Goal: Find specific page/section: Find specific page/section

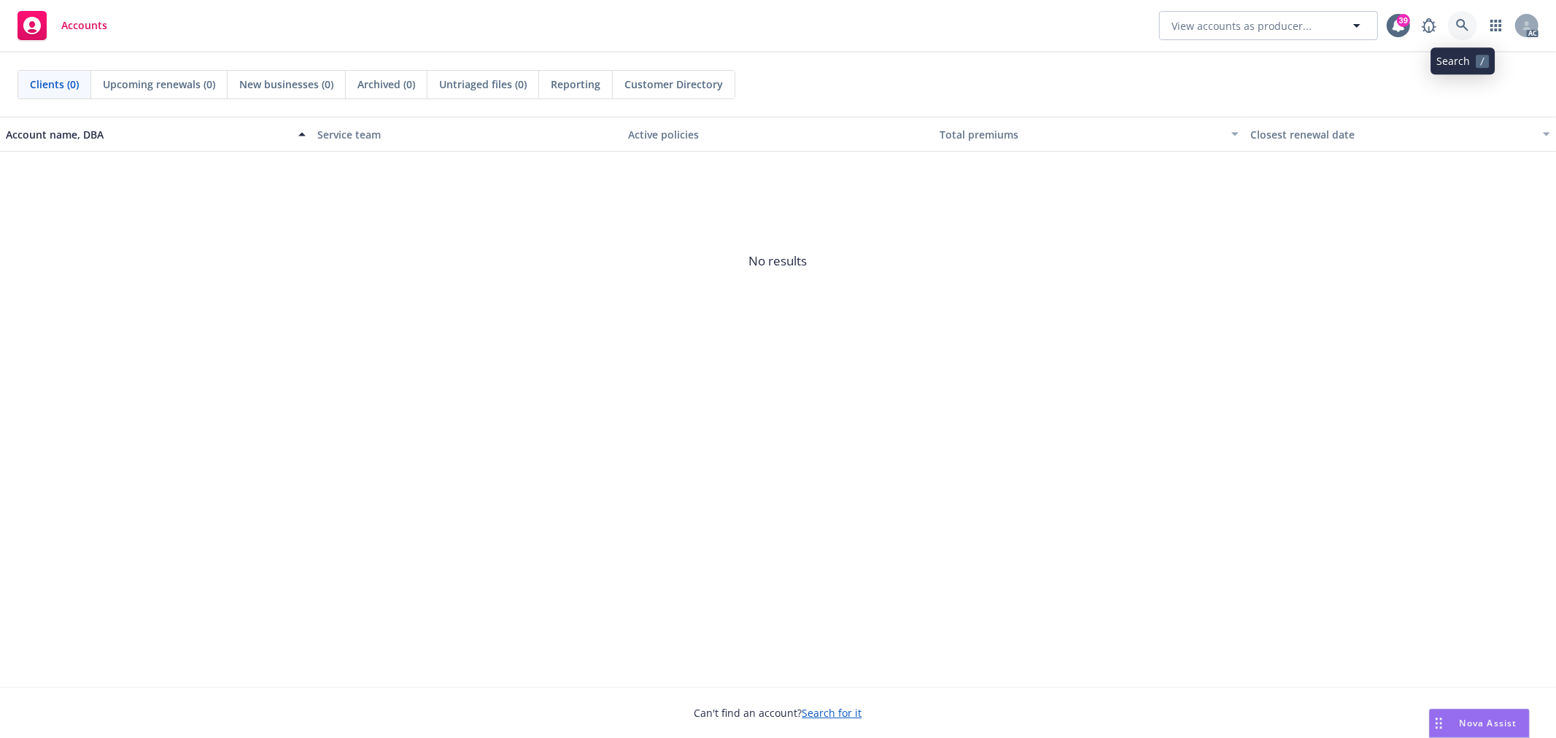
click at [1463, 32] on link at bounding box center [1462, 25] width 29 height 29
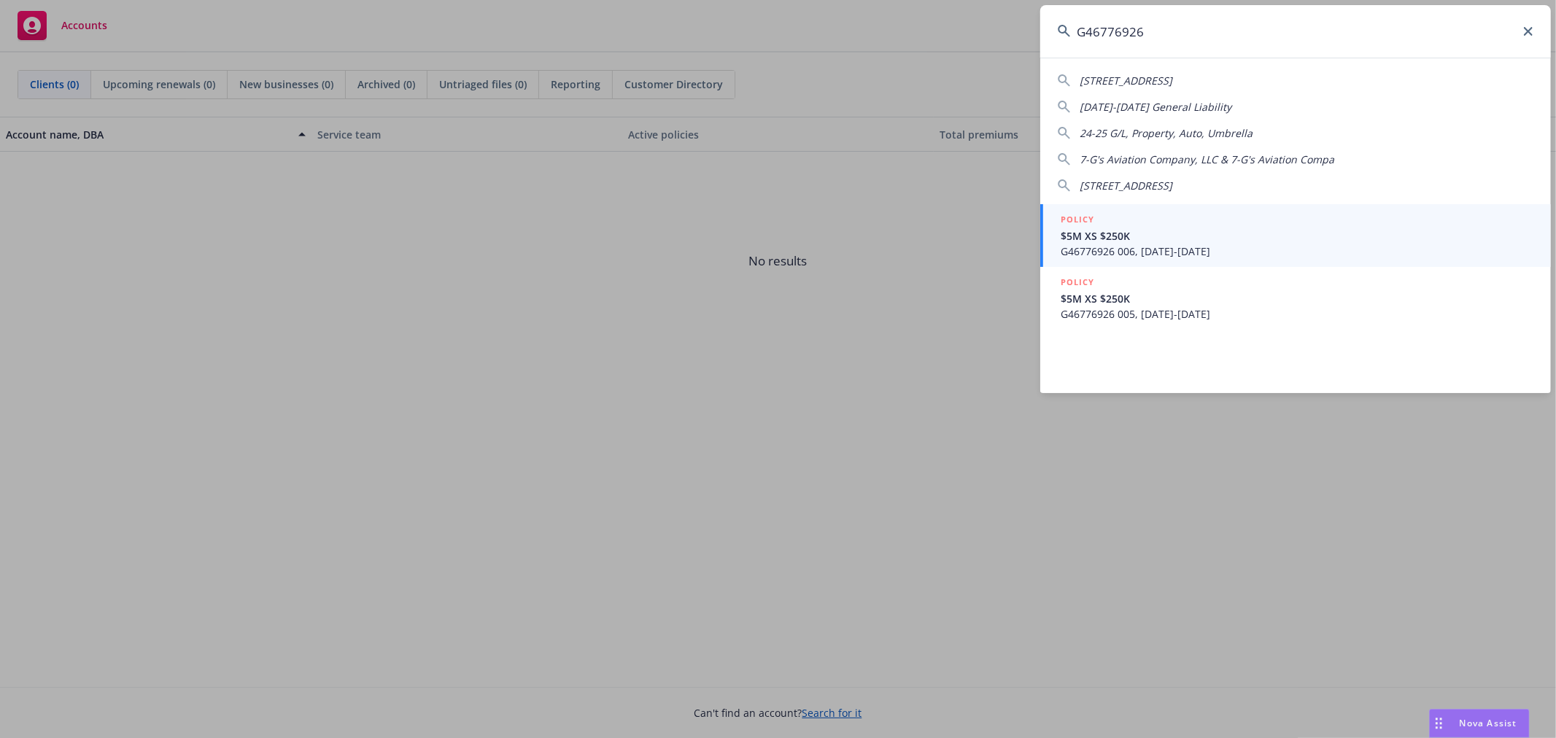
type input "G46776926"
click at [1273, 235] on span "$5M XS $250K" at bounding box center [1296, 235] width 473 height 15
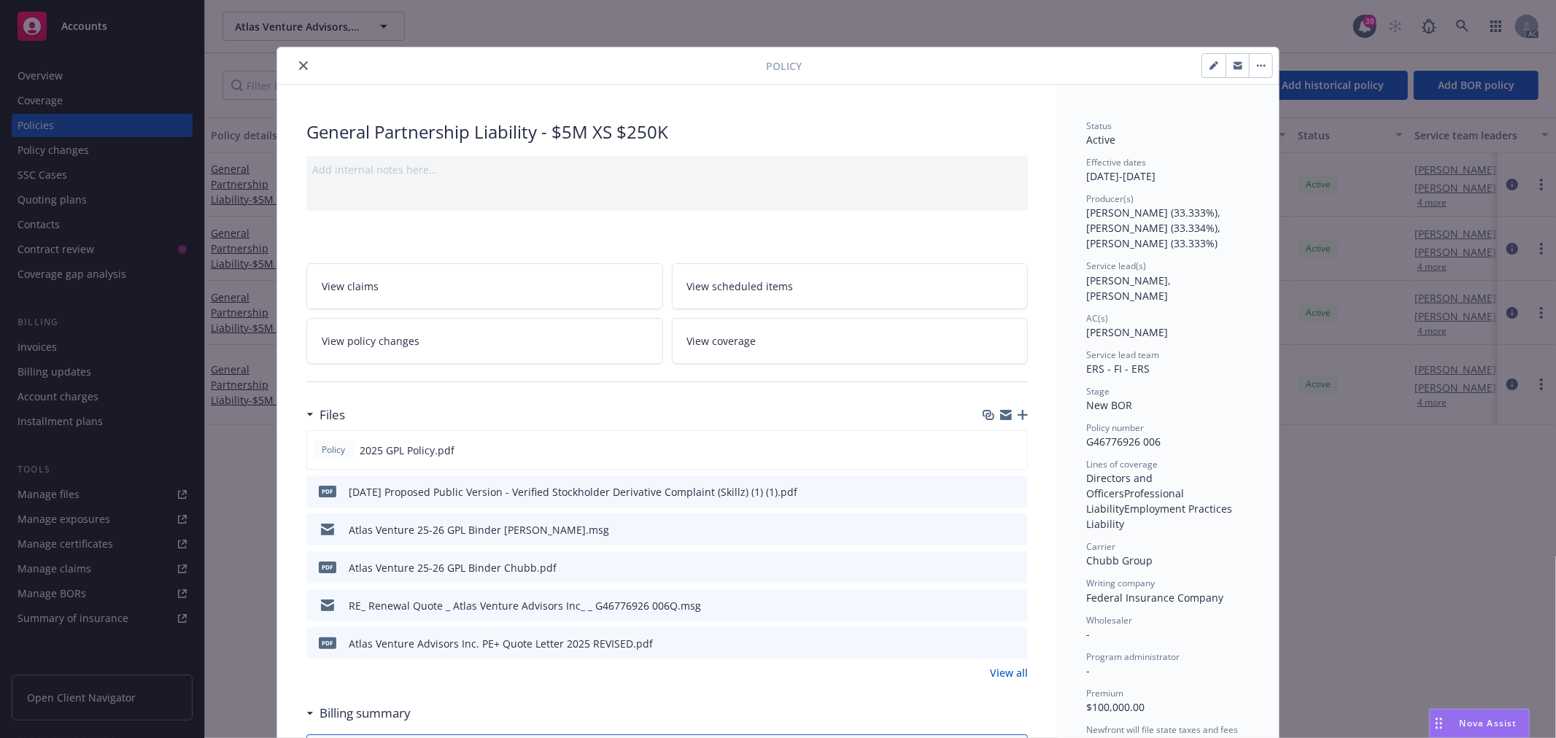
click at [298, 71] on button "close" at bounding box center [304, 66] width 18 height 18
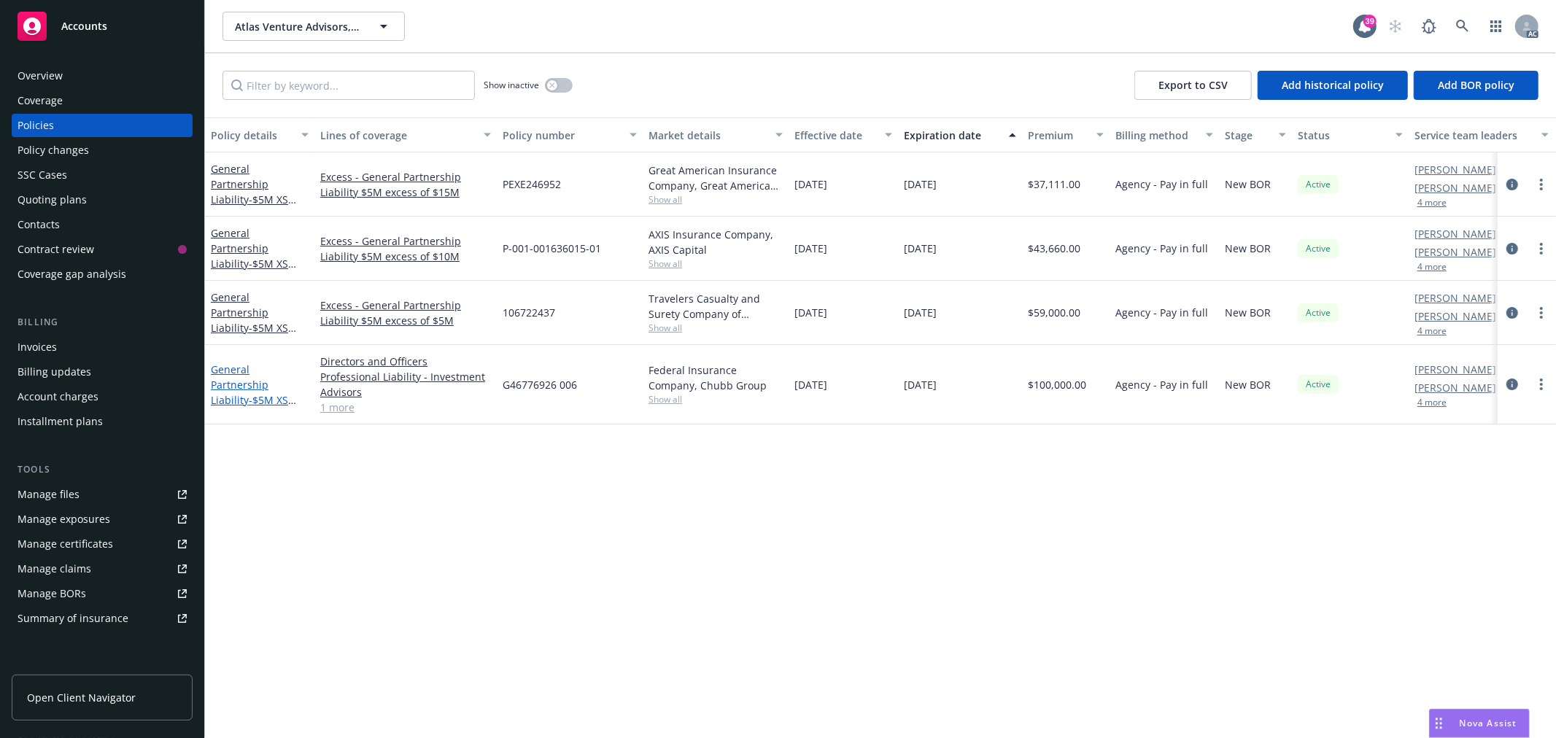
click at [256, 368] on link "General Partnership Liability - $5M XS $250K" at bounding box center [249, 392] width 77 height 60
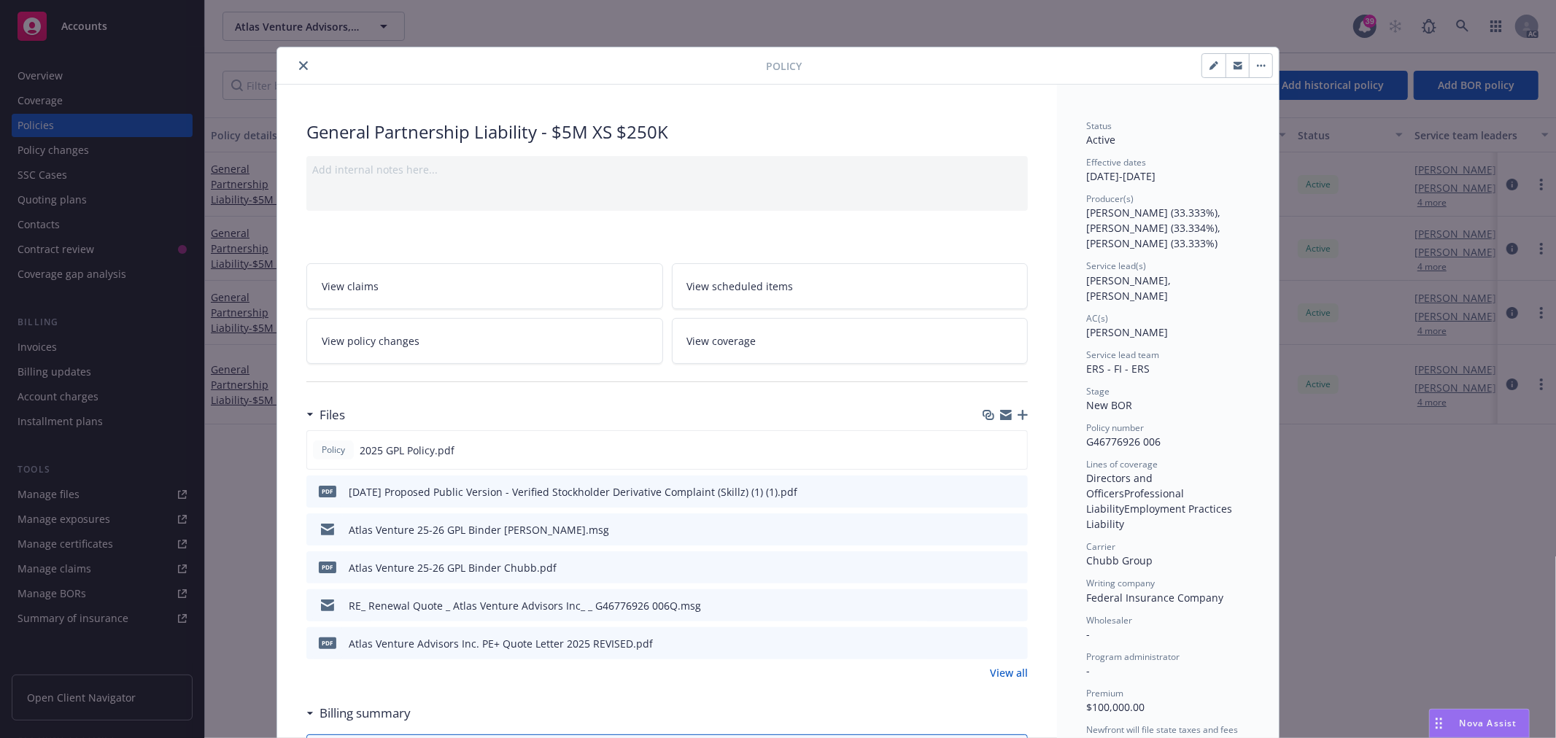
scroll to position [44, 0]
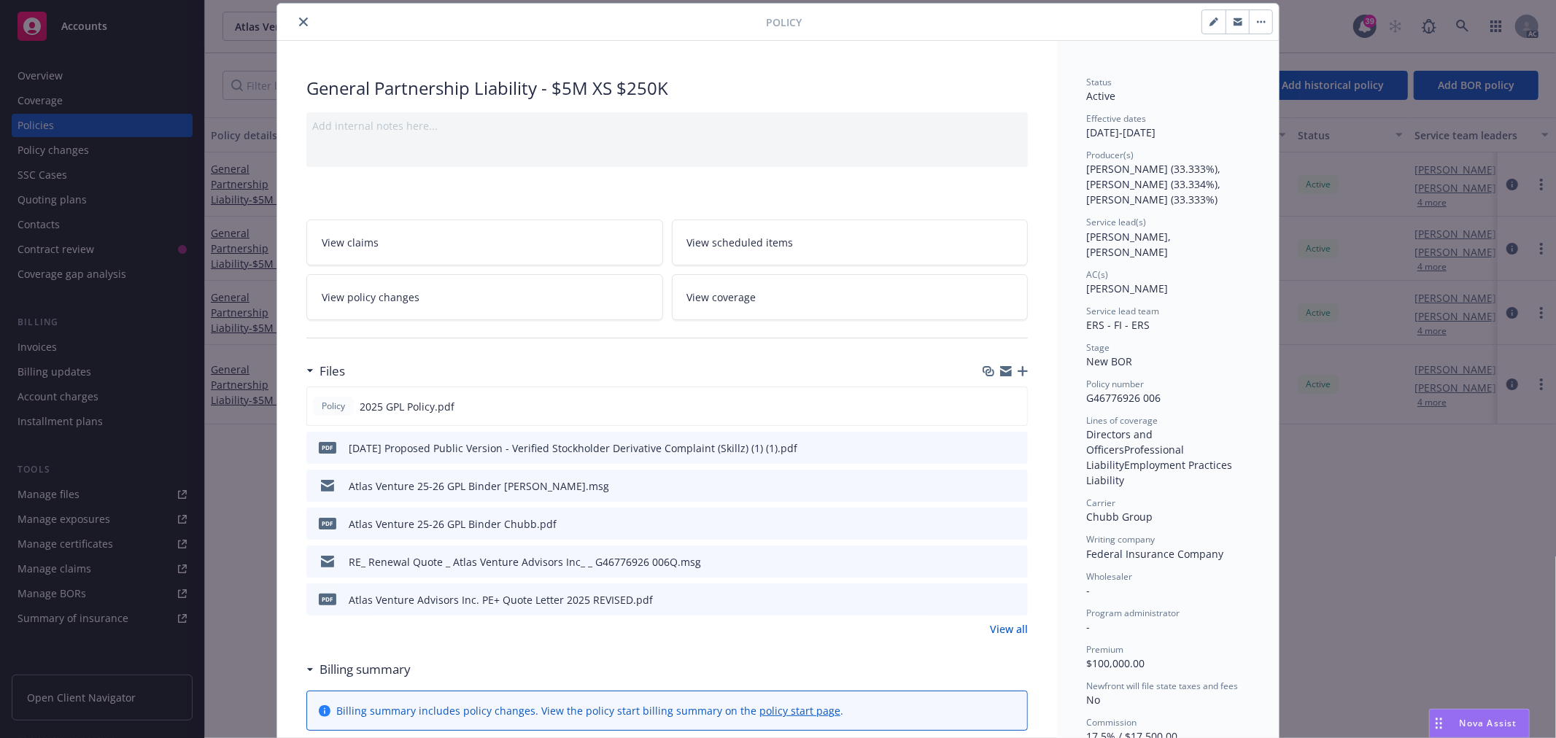
click at [299, 24] on icon "close" at bounding box center [303, 22] width 9 height 9
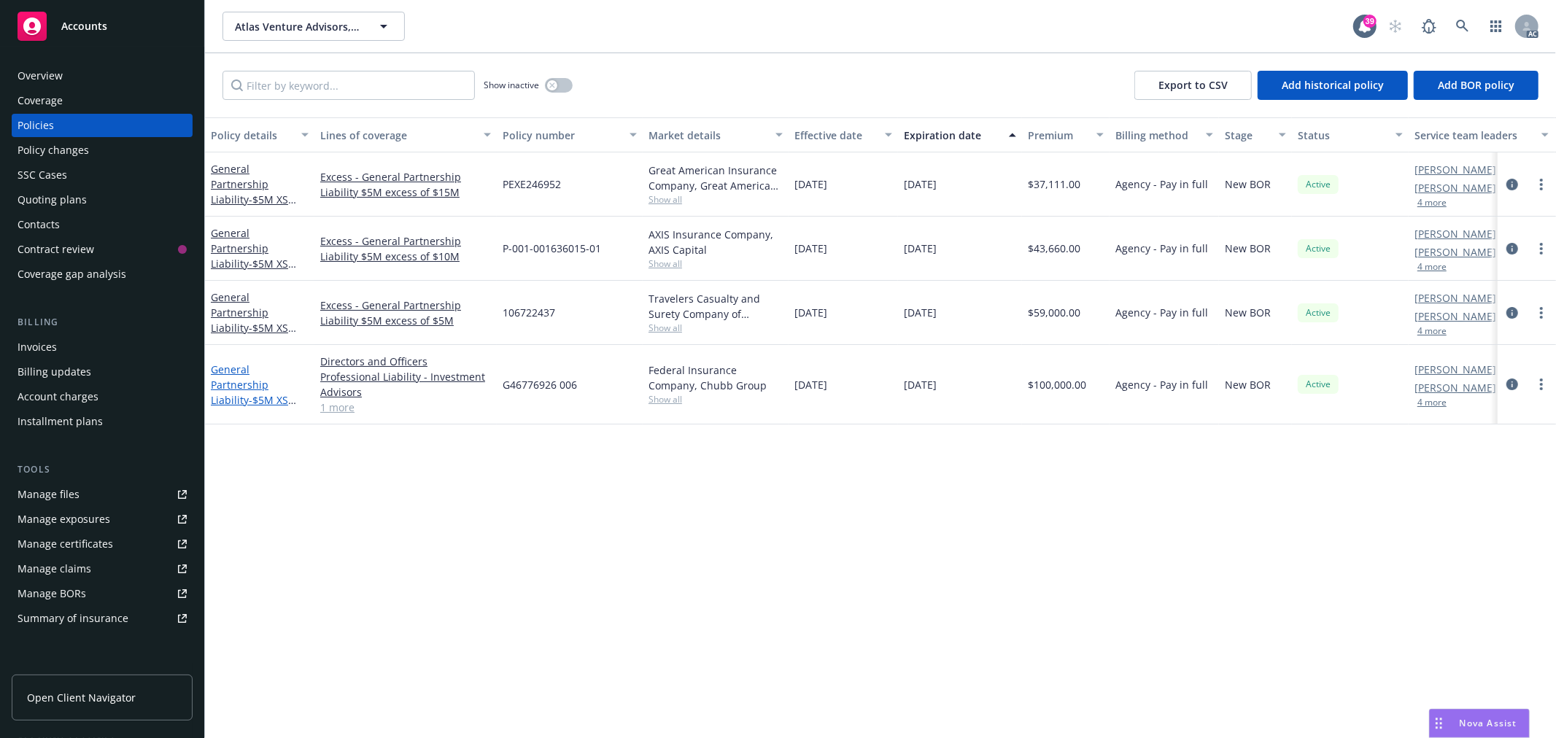
click at [232, 387] on link "General Partnership Liability - $5M XS $250K" at bounding box center [249, 392] width 77 height 60
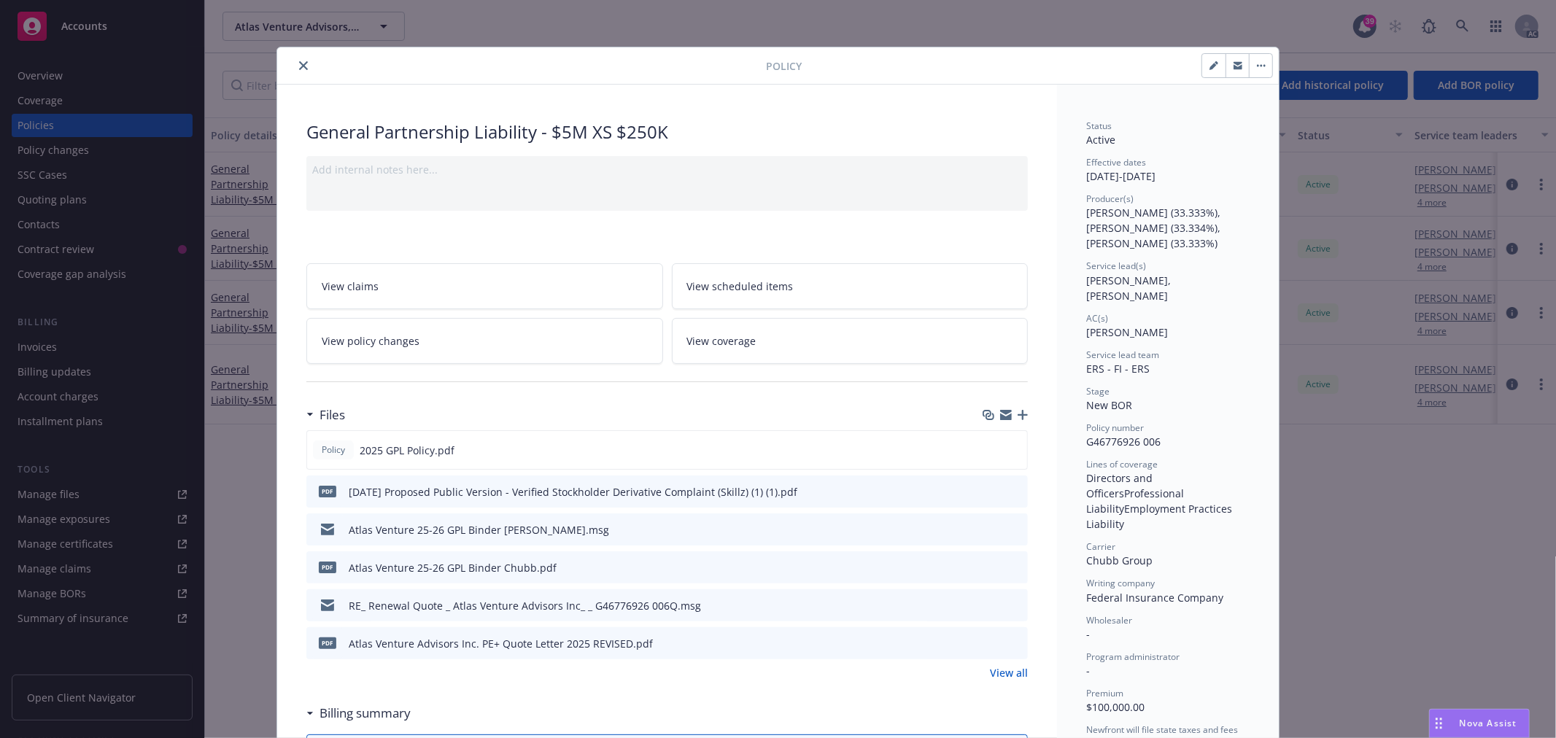
click at [306, 69] on div at bounding box center [524, 66] width 483 height 18
click at [299, 69] on icon "close" at bounding box center [303, 65] width 9 height 9
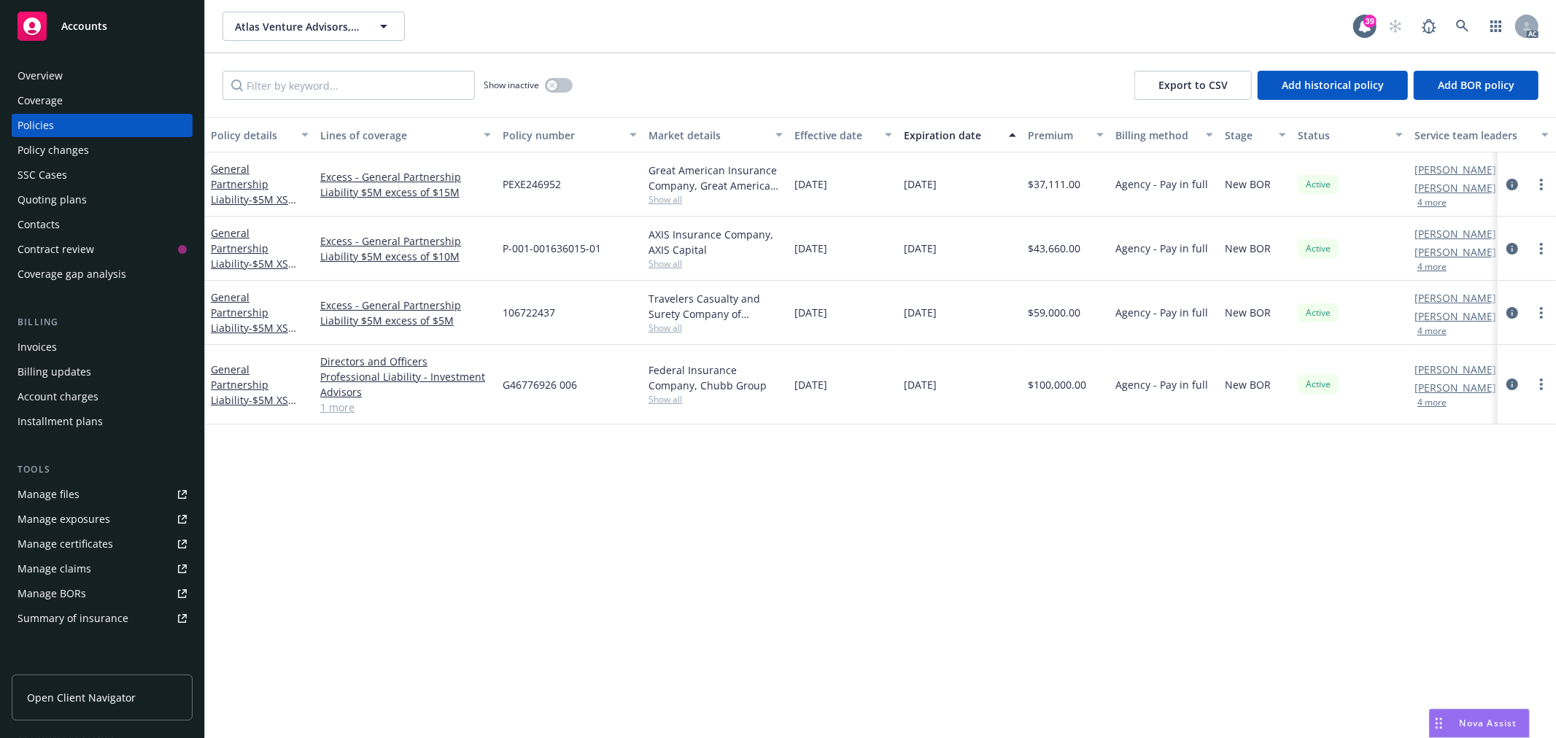
click at [56, 90] on div "Coverage" at bounding box center [40, 100] width 45 height 23
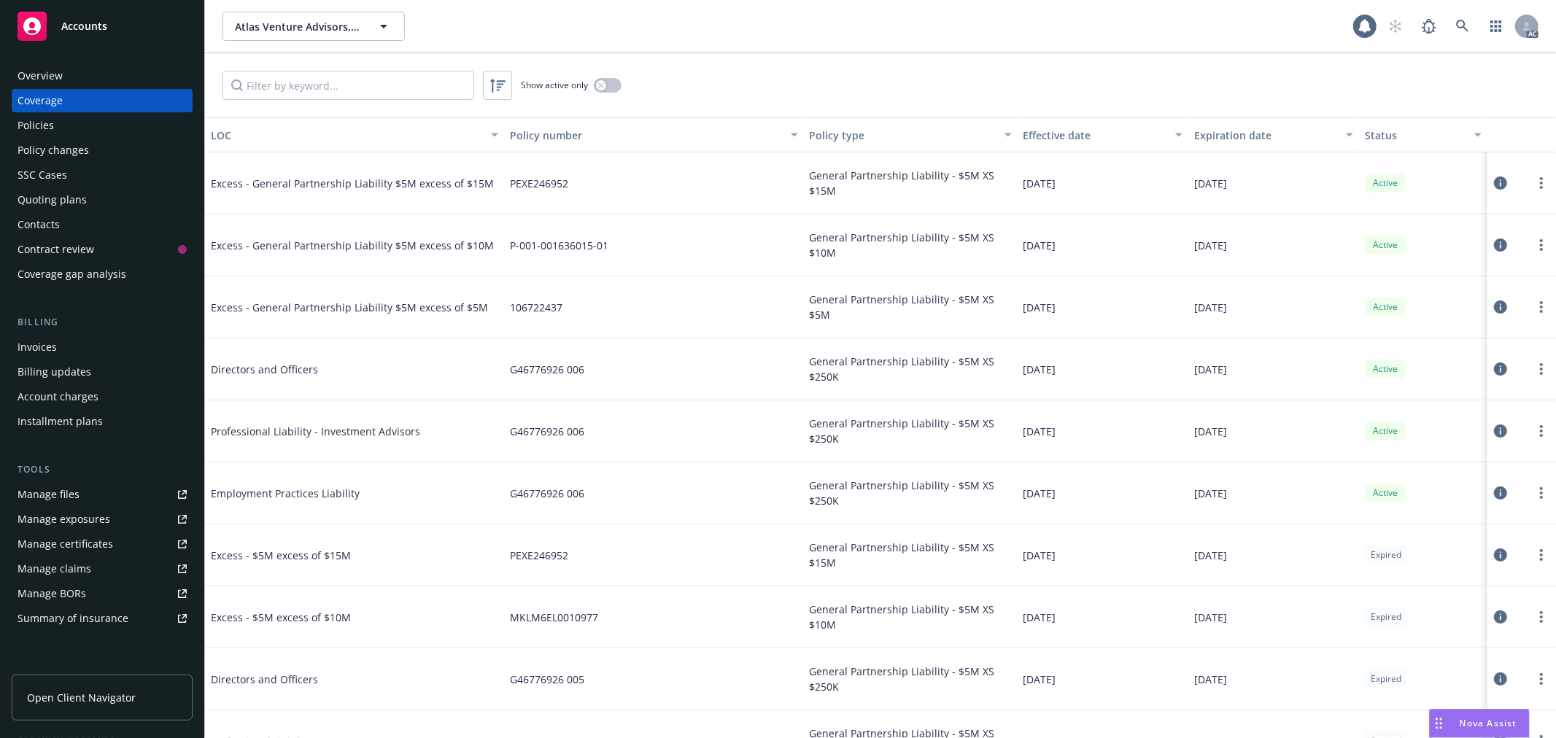
click at [56, 77] on div "Overview" at bounding box center [40, 75] width 45 height 23
